Goal: Participate in discussion

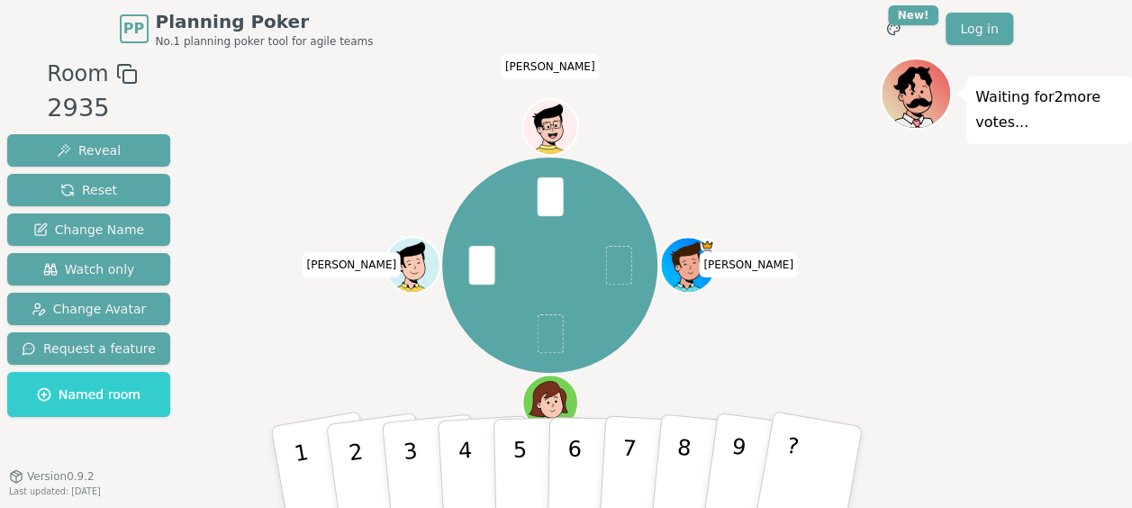
click at [874, 297] on div "[PERSON_NAME] (you) [PERSON_NAME]" at bounding box center [550, 265] width 660 height 350
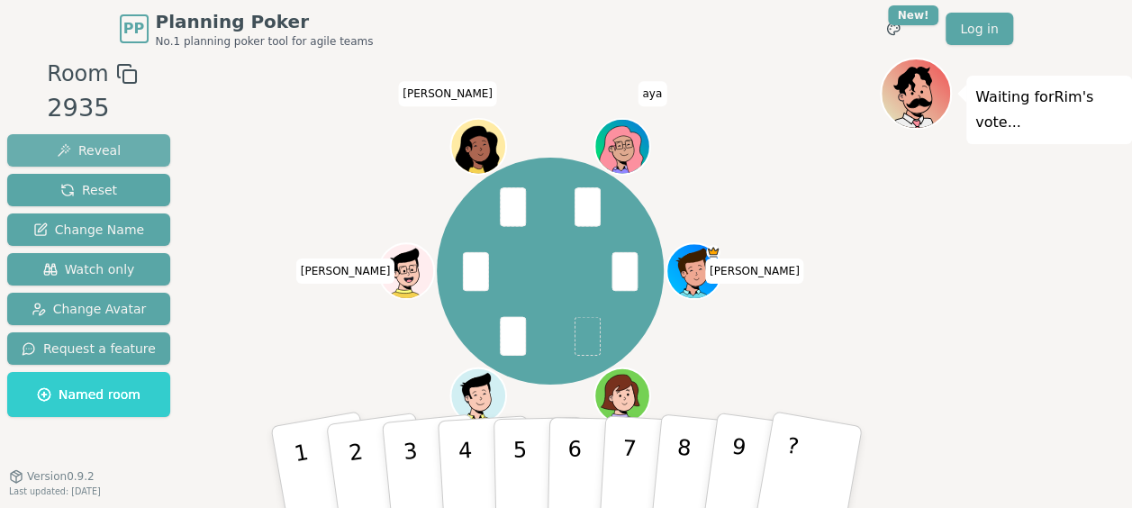
click at [102, 149] on span "Reveal" at bounding box center [89, 150] width 64 height 18
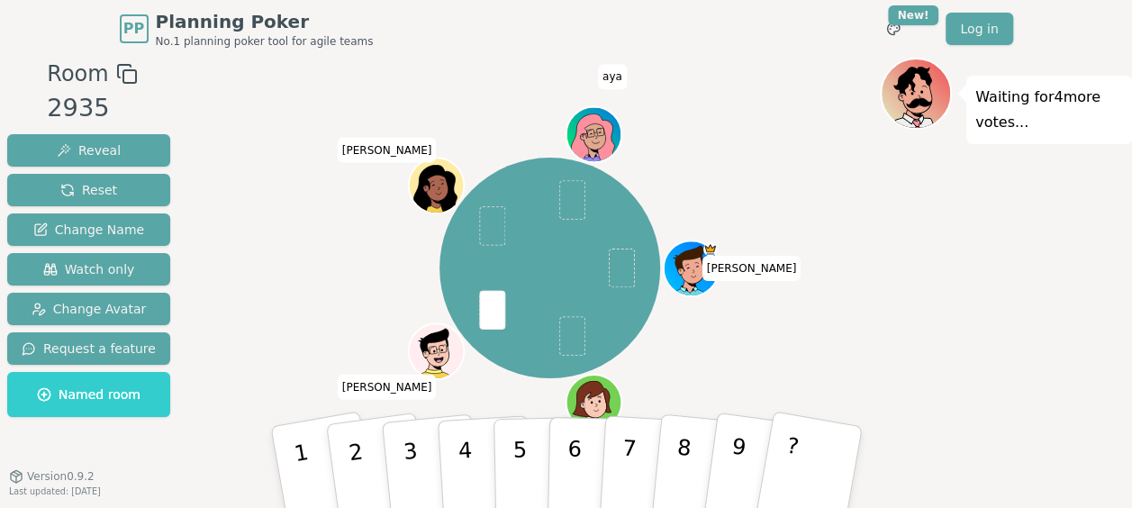
click at [926, 331] on div "Waiting for 4 more votes..." at bounding box center [1006, 305] width 252 height 495
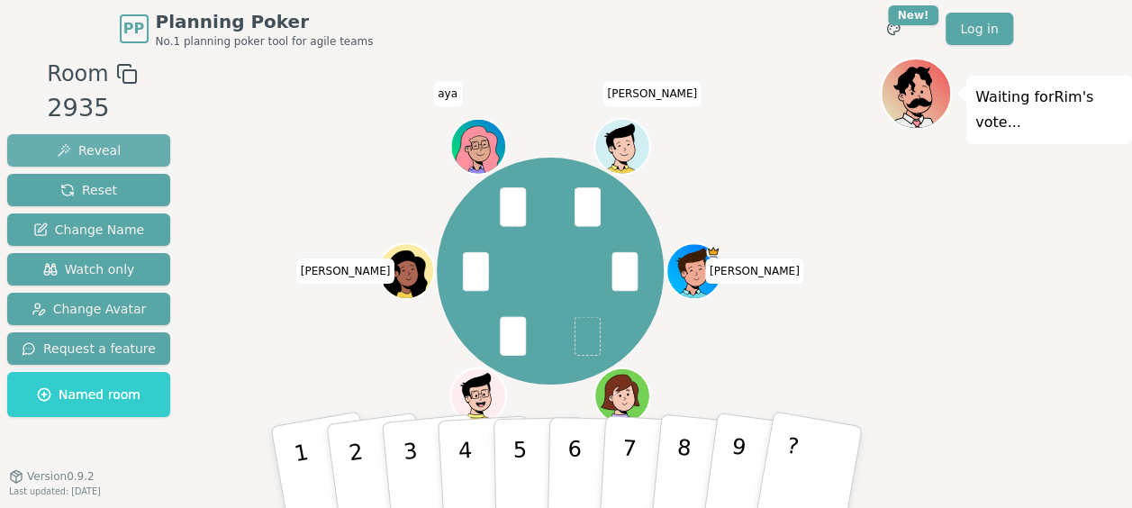
click at [148, 149] on button "Reveal" at bounding box center [88, 150] width 163 height 32
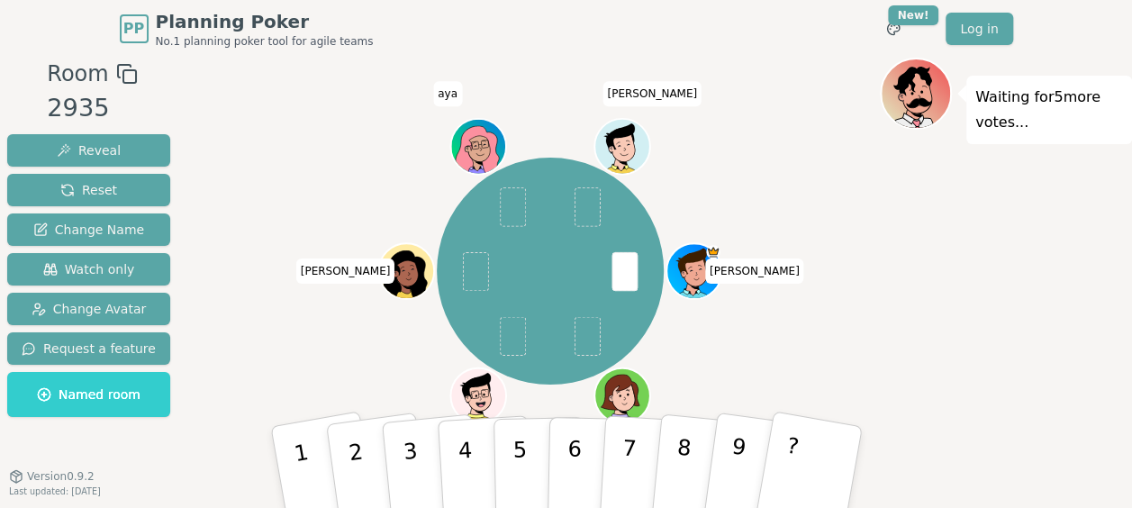
click at [946, 474] on div "Waiting for 5 more votes..." at bounding box center [1006, 305] width 252 height 495
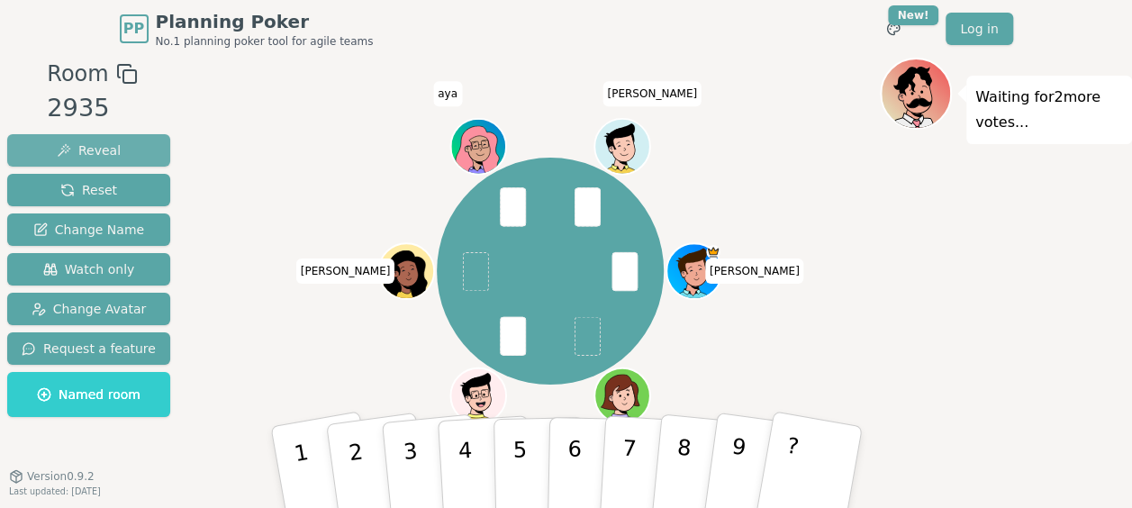
click at [121, 150] on button "Reveal" at bounding box center [88, 150] width 163 height 32
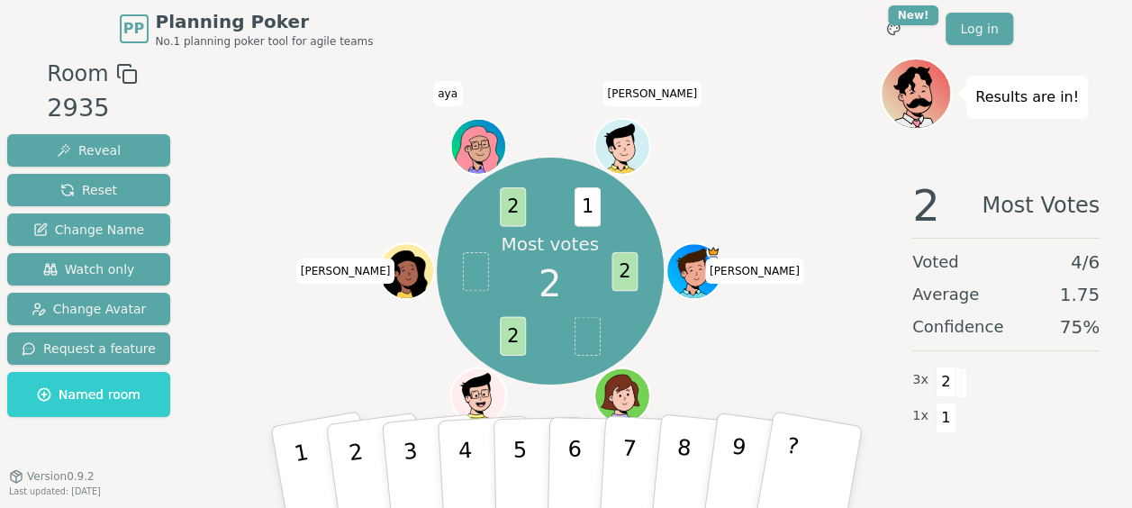
click at [775, 48] on div "PP Planning Poker No.1 planning poker tool for agile teams Toggle theme New! Lo…" at bounding box center [567, 29] width 894 height 58
click at [103, 193] on span "Reset" at bounding box center [88, 190] width 57 height 18
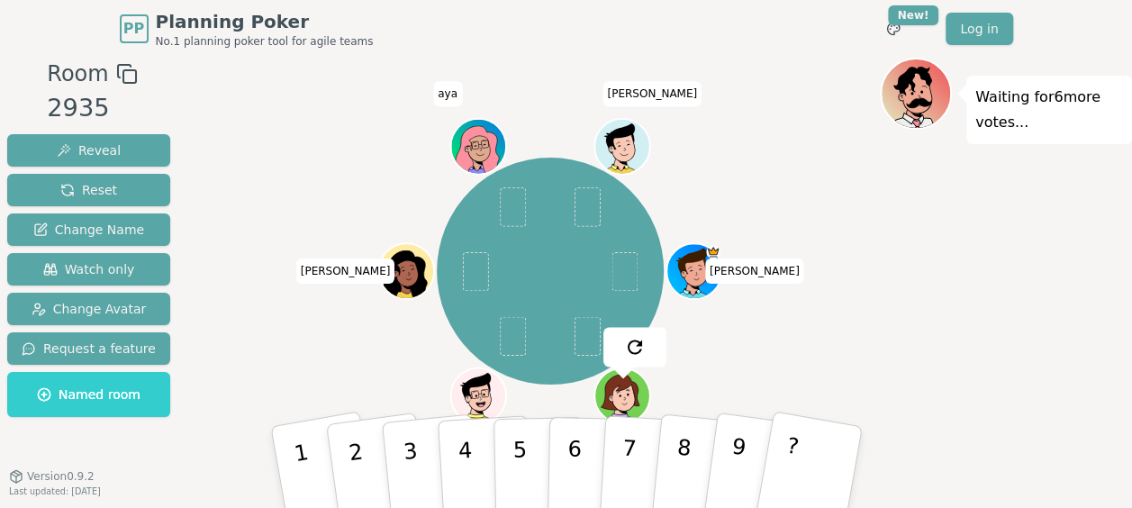
click at [832, 299] on div "[PERSON_NAME] (you) [PERSON_NAME] aya [PERSON_NAME]" at bounding box center [550, 271] width 660 height 362
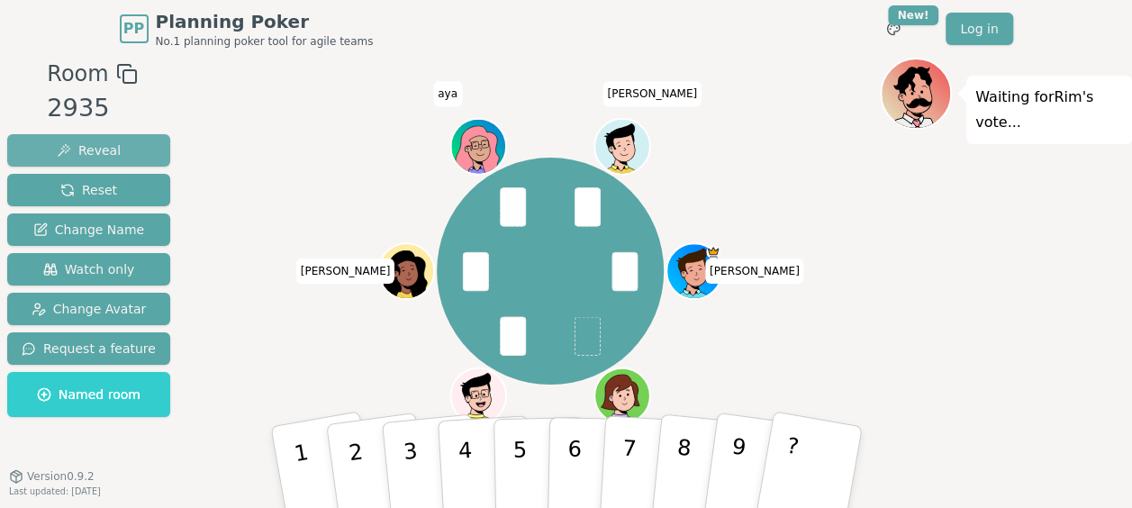
click at [121, 141] on button "Reveal" at bounding box center [88, 150] width 163 height 32
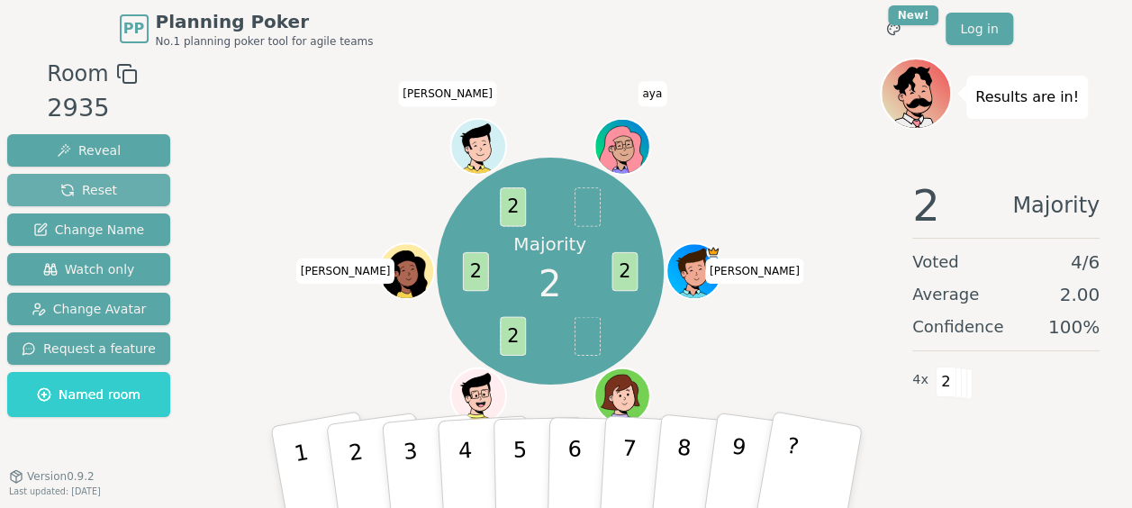
click at [101, 188] on span "Reset" at bounding box center [88, 190] width 57 height 18
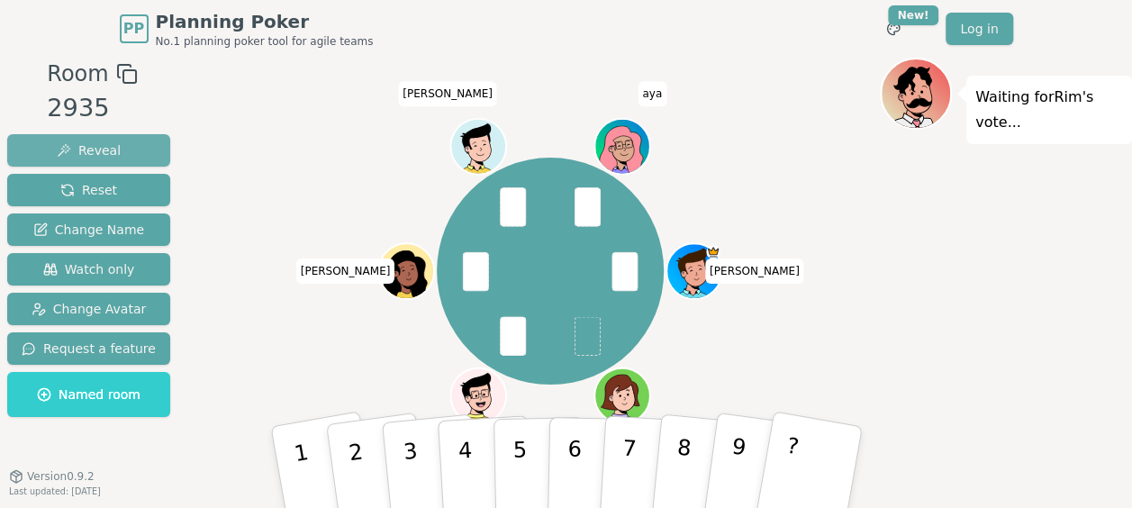
click at [100, 147] on span "Reveal" at bounding box center [89, 150] width 64 height 18
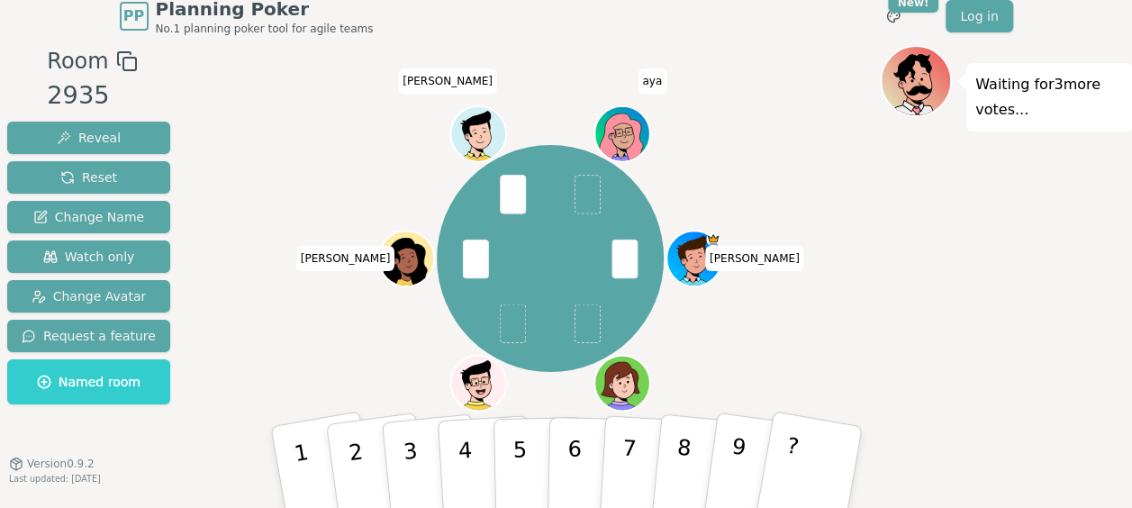
scroll to position [45, 0]
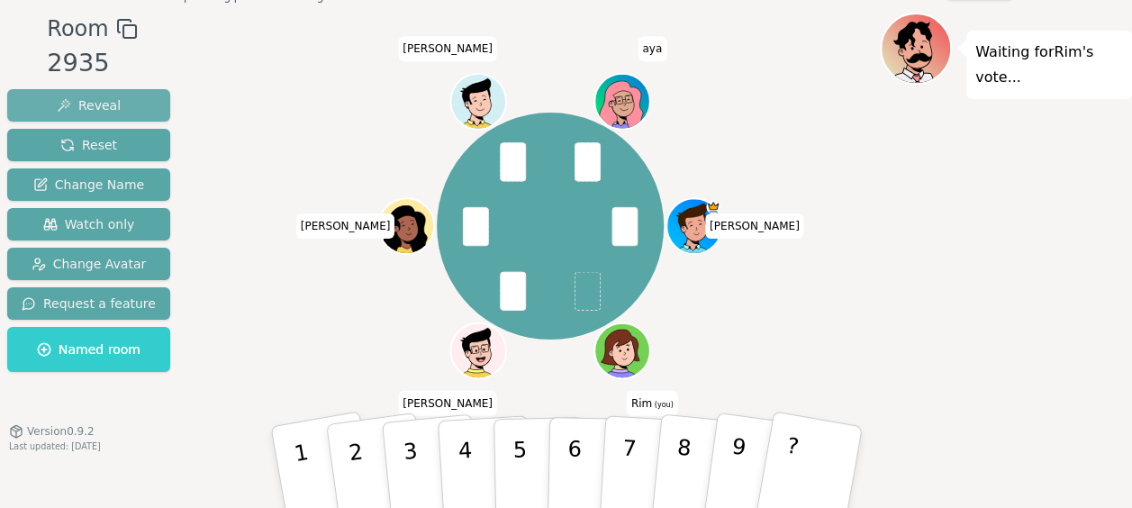
click at [128, 106] on button "Reveal" at bounding box center [88, 105] width 163 height 32
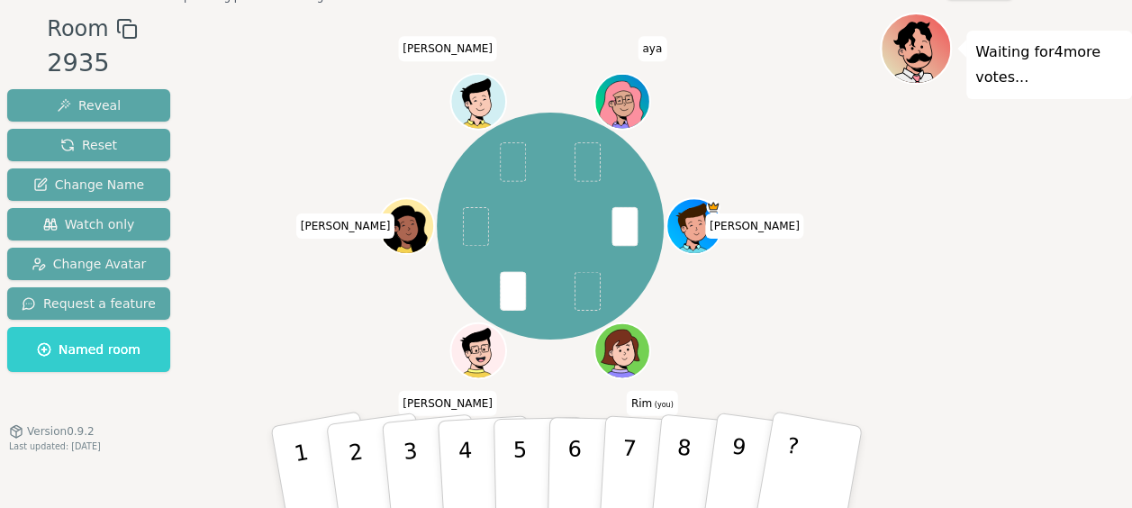
click at [924, 286] on div "Waiting for 4 more votes..." at bounding box center [1006, 260] width 252 height 495
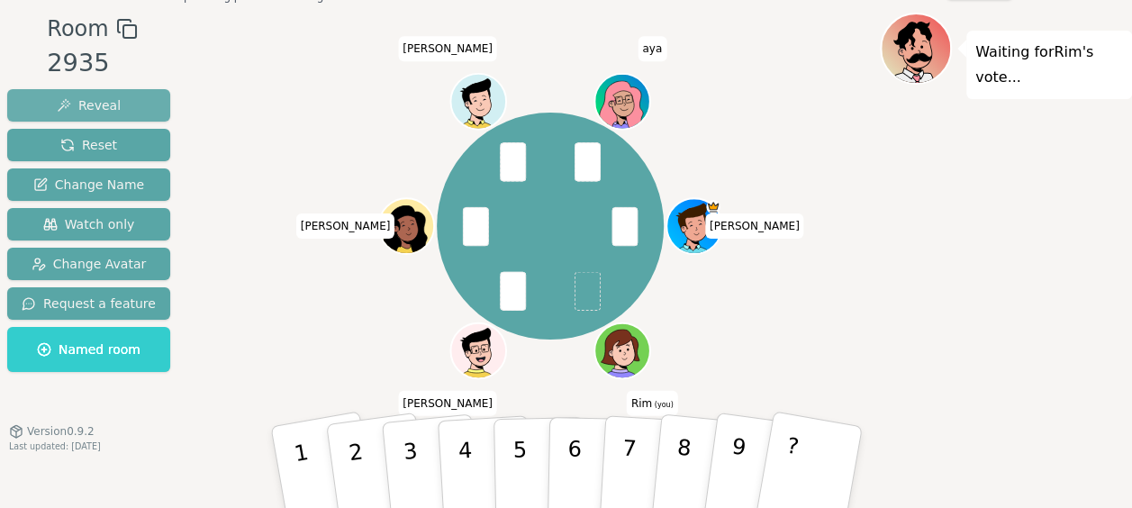
click at [77, 106] on span "Reveal" at bounding box center [89, 105] width 64 height 18
click at [123, 93] on button "Reveal" at bounding box center [88, 105] width 163 height 32
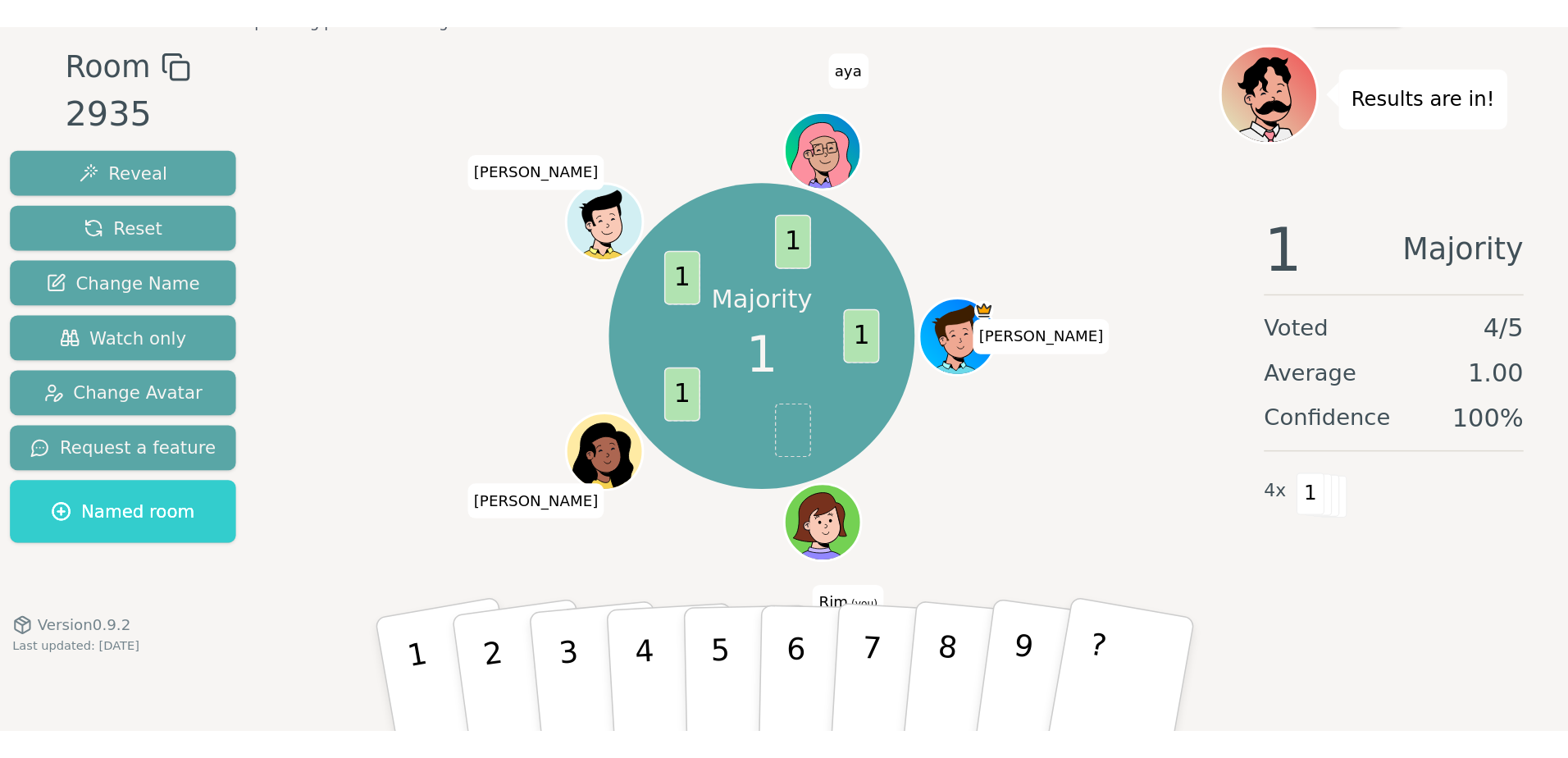
scroll to position [0, 0]
